Goal: Task Accomplishment & Management: Complete application form

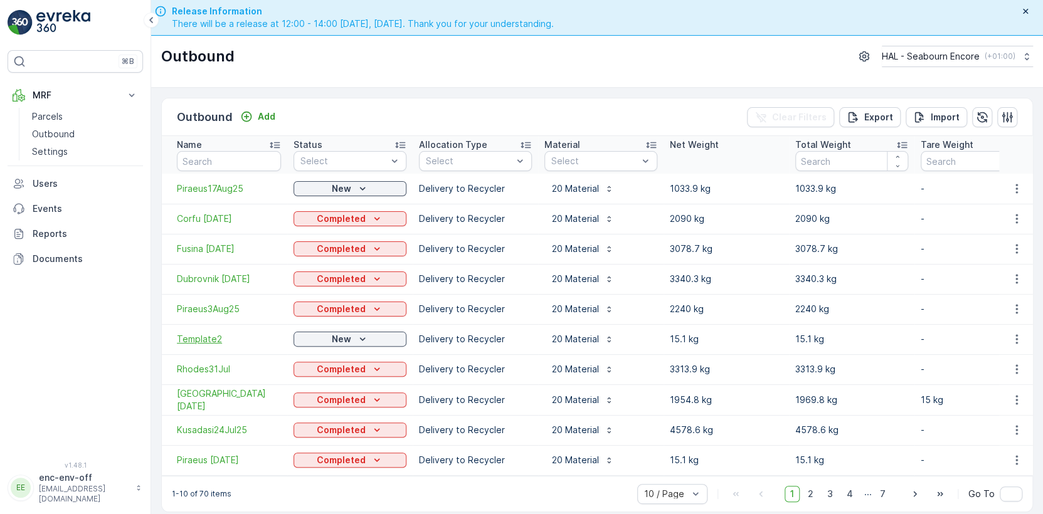
click at [211, 339] on span "Template2" at bounding box center [229, 339] width 104 height 13
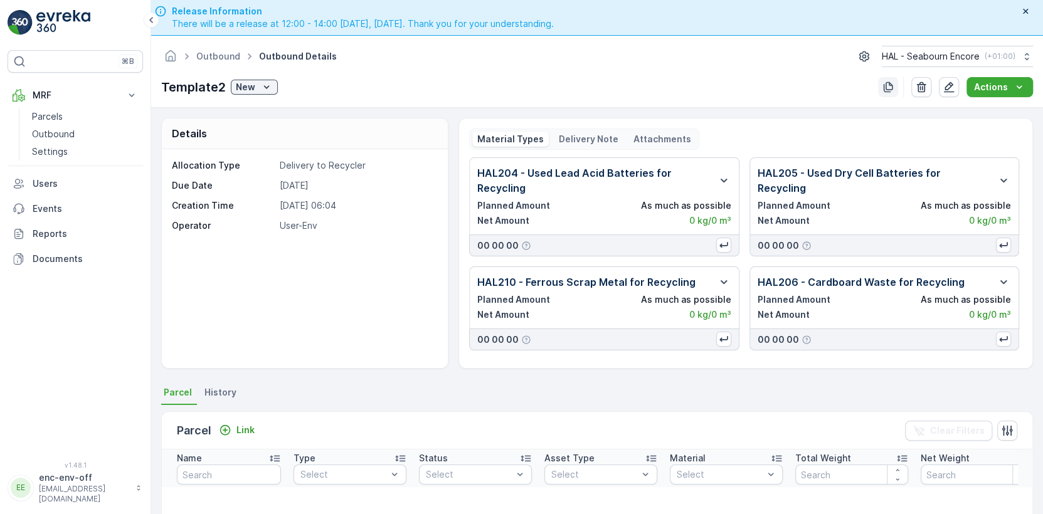
click at [889, 81] on icon "button" at bounding box center [888, 87] width 13 height 13
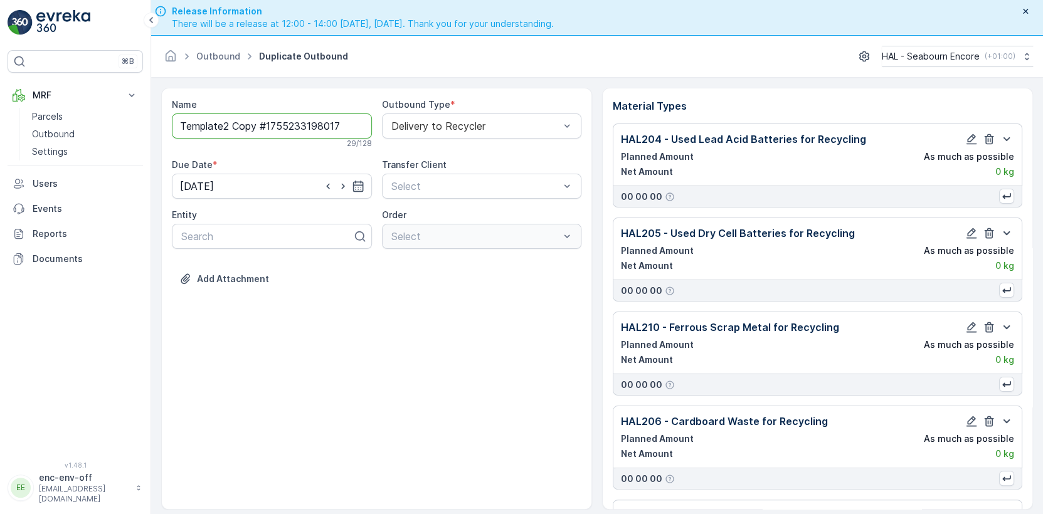
drag, startPoint x: 346, startPoint y: 122, endPoint x: 152, endPoint y: 115, distance: 194.0
click at [152, 115] on form "Name Template2 Copy #1755233198017 29 / 128 Outbound Type * Delivery to Recycle…" at bounding box center [597, 314] width 892 height 472
type input "Kavala [DATE]"
click at [365, 184] on input "[DATE]" at bounding box center [272, 188] width 200 height 25
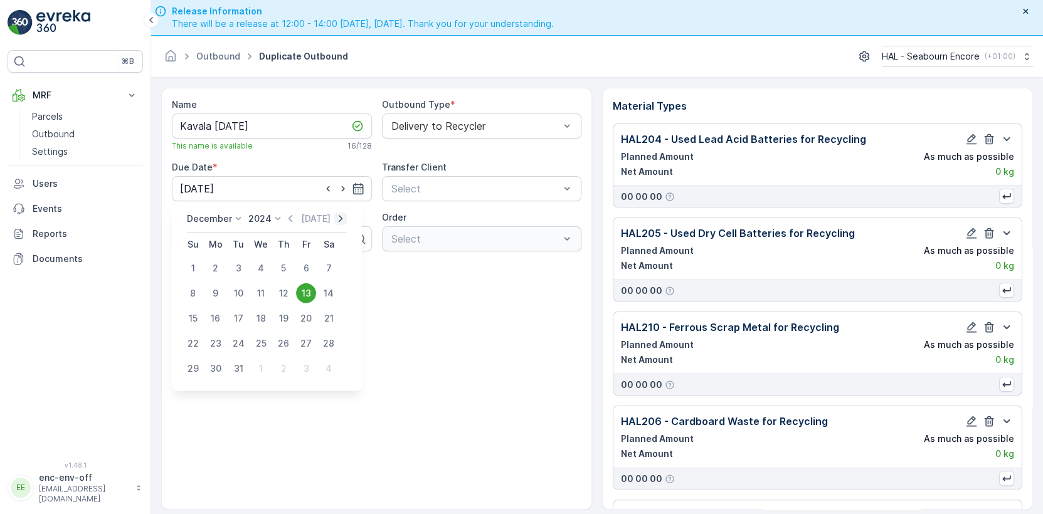
click at [334, 217] on icon "button" at bounding box center [340, 219] width 13 height 13
click at [332, 217] on icon "button" at bounding box center [328, 219] width 13 height 13
click at [332, 217] on icon "button" at bounding box center [332, 219] width 13 height 13
click at [332, 217] on icon "button" at bounding box center [328, 219] width 13 height 13
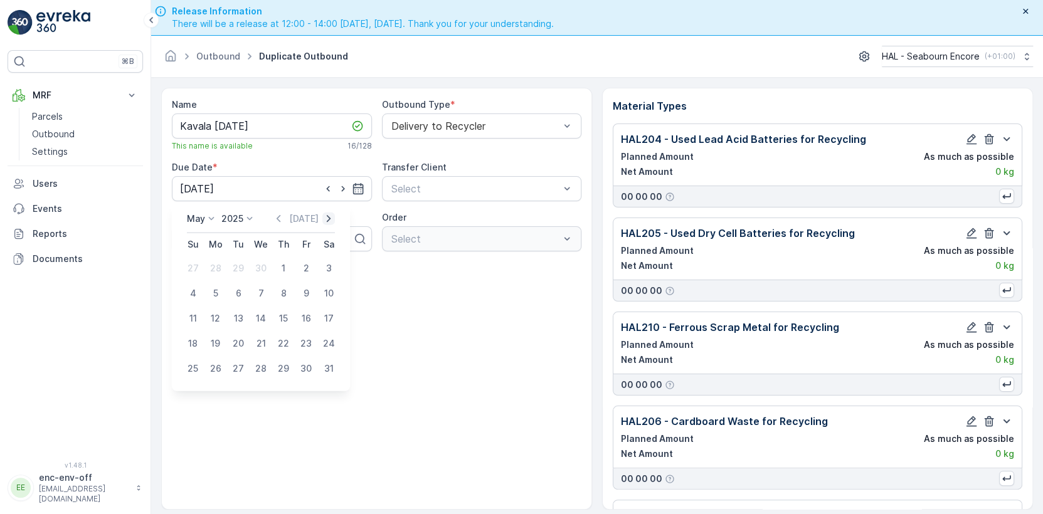
click at [332, 217] on icon "button" at bounding box center [328, 219] width 13 height 13
click at [291, 217] on icon "button" at bounding box center [293, 219] width 13 height 13
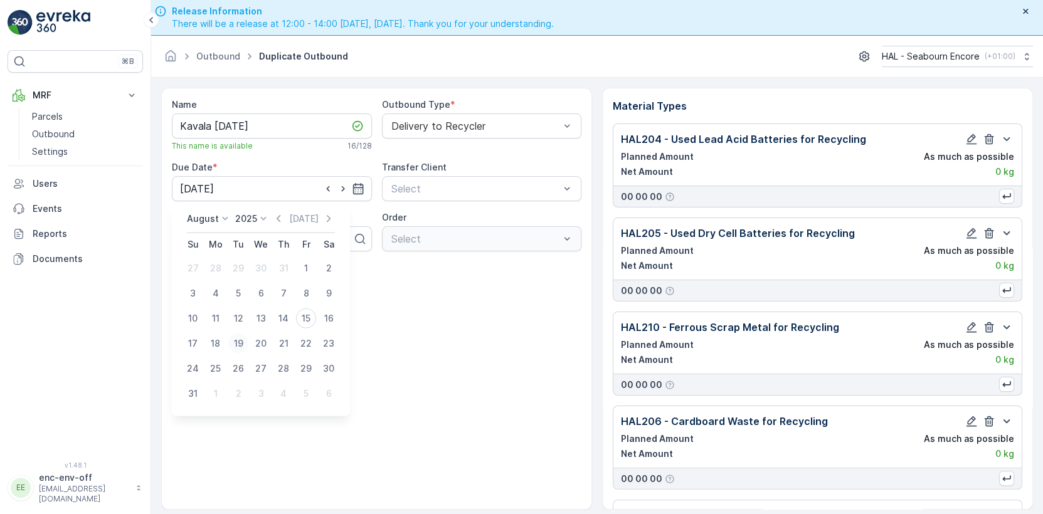
click at [238, 343] on div "19" at bounding box center [238, 344] width 20 height 20
type input "[DATE]"
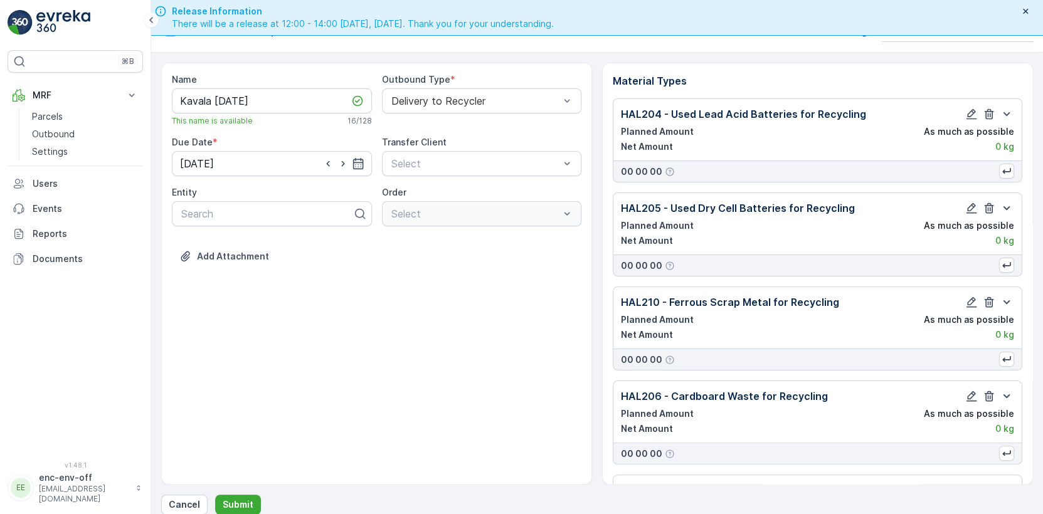
scroll to position [35, 0]
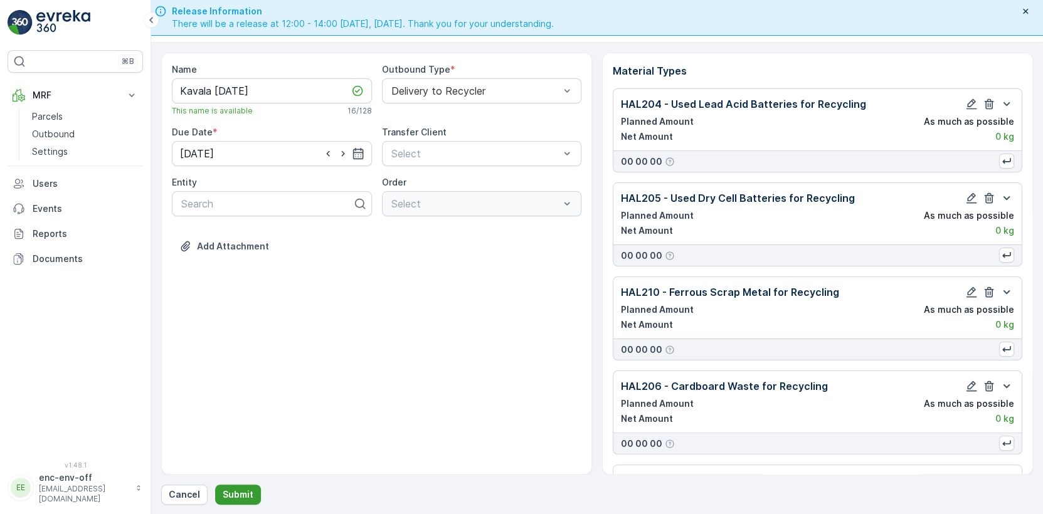
click at [232, 493] on p "Submit" at bounding box center [238, 495] width 31 height 13
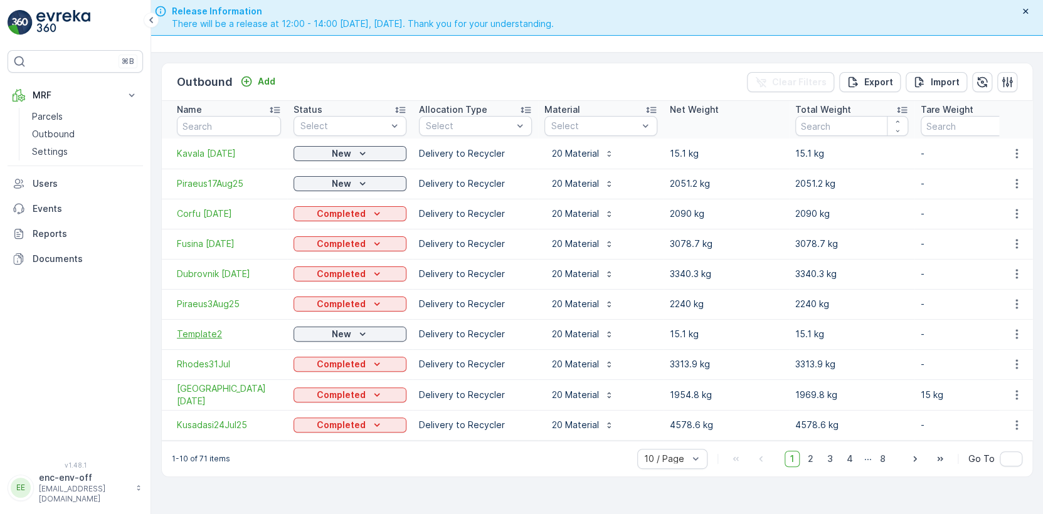
click at [196, 334] on span "Template2" at bounding box center [229, 334] width 104 height 13
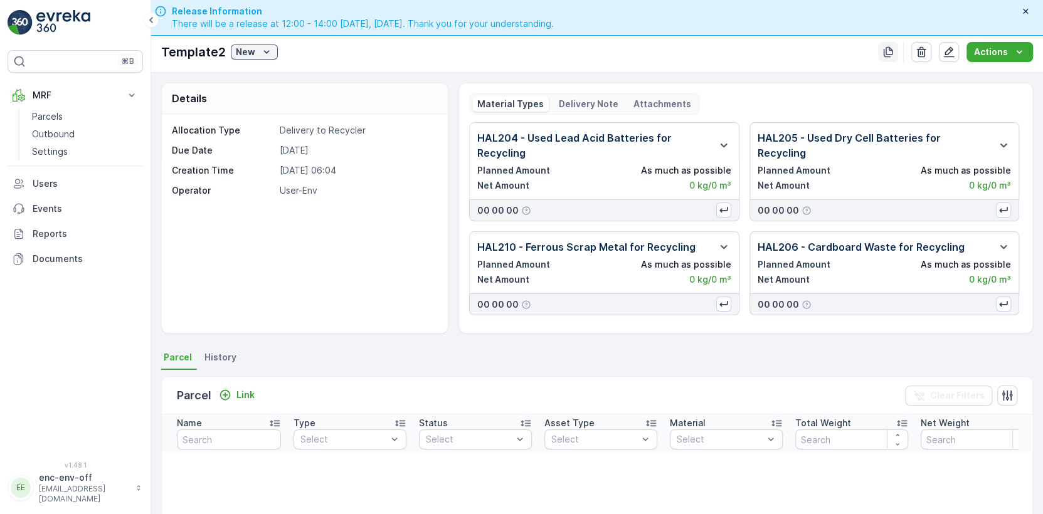
click at [892, 47] on icon "button" at bounding box center [888, 52] width 13 height 13
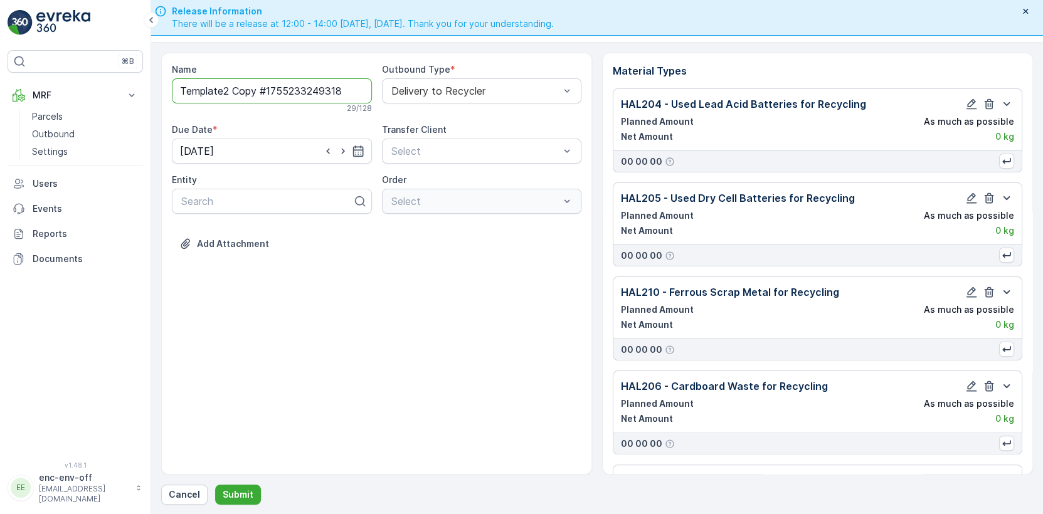
drag, startPoint x: 348, startPoint y: 89, endPoint x: 148, endPoint y: 102, distance: 199.9
click at [148, 102] on div "⌘B MRF Parcels Outbound Settings Users Events Reports Documents v 1.48.1 EE enc…" at bounding box center [521, 257] width 1043 height 514
type input "Bodrum [DATE]"
click at [356, 154] on icon "button" at bounding box center [358, 153] width 13 height 13
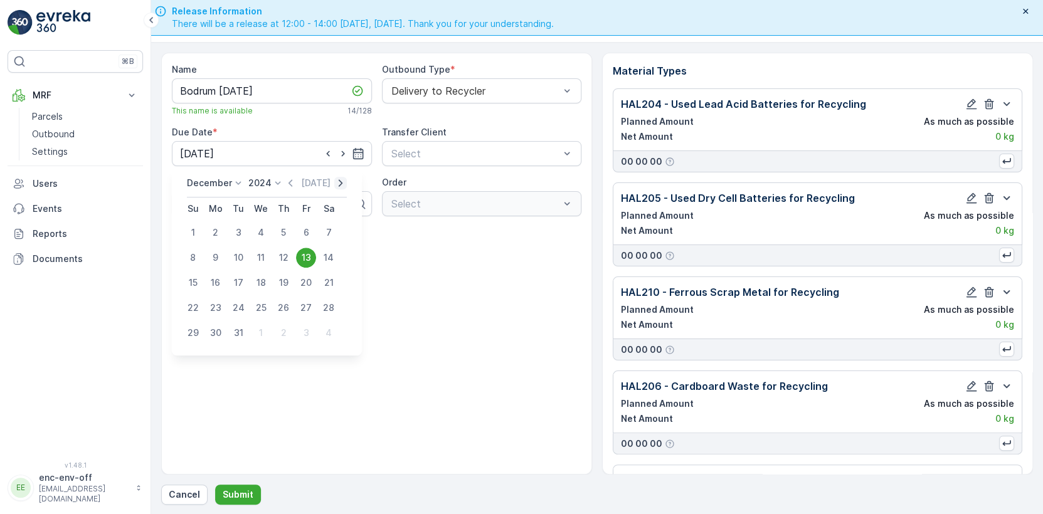
click at [336, 181] on icon "button" at bounding box center [340, 183] width 13 height 13
click at [336, 181] on div "[DATE] [DATE] Su Mo Tu We Th Fr Sa 29 30 31 1 2 3 4 5 6 7 8 9 10 11 12 13 14 15…" at bounding box center [261, 261] width 158 height 169
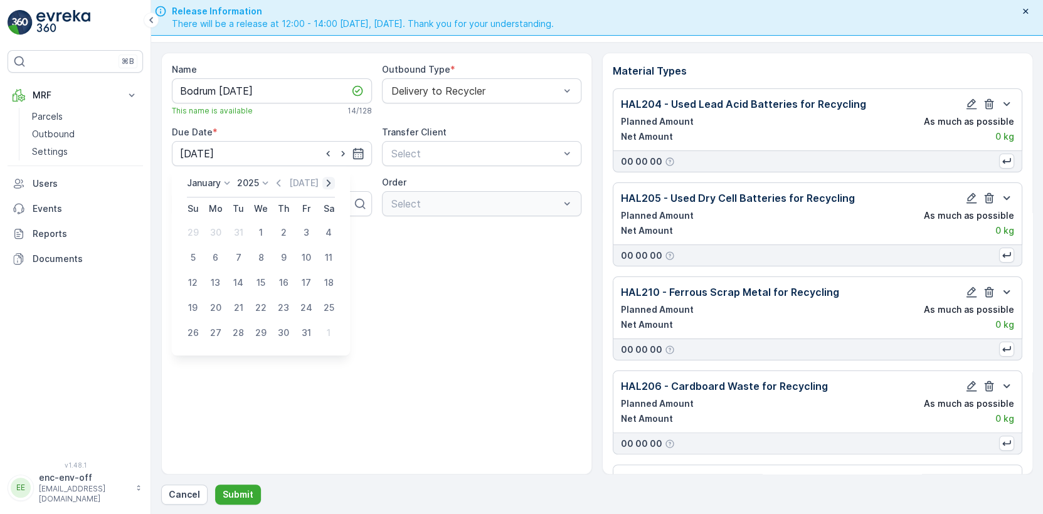
click at [329, 178] on icon "button" at bounding box center [328, 183] width 13 height 13
click at [329, 178] on icon "button" at bounding box center [332, 183] width 13 height 13
click at [329, 178] on icon "button" at bounding box center [328, 183] width 13 height 13
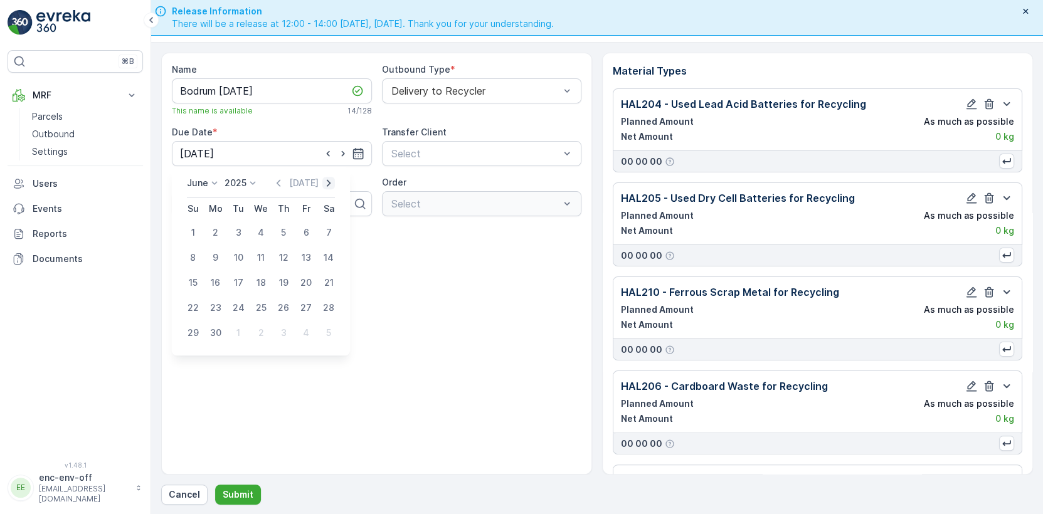
click at [329, 177] on icon "button" at bounding box center [328, 183] width 13 height 13
click at [302, 303] on div "22" at bounding box center [306, 308] width 20 height 20
type input "[DATE]"
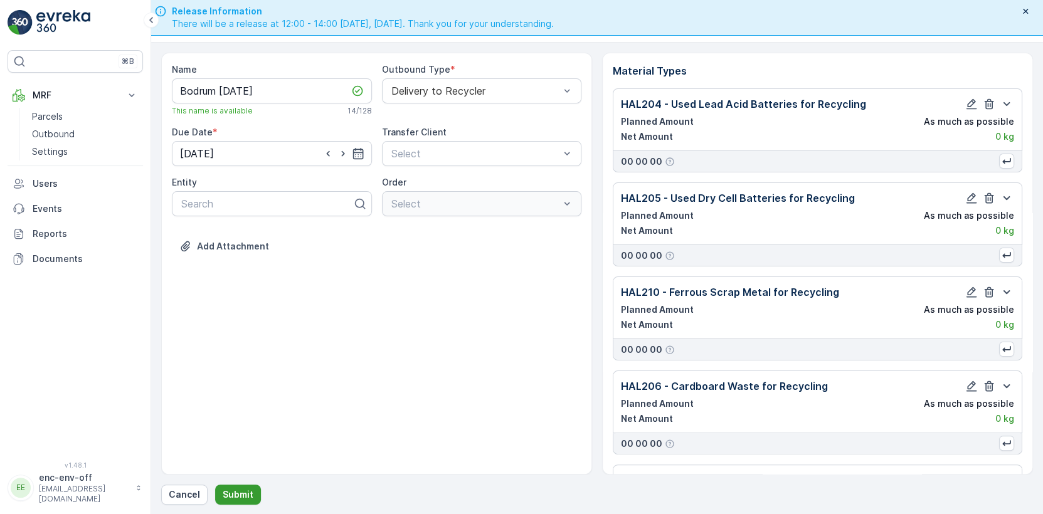
click at [235, 489] on p "Submit" at bounding box center [238, 495] width 31 height 13
